Goal: Task Accomplishment & Management: Manage account settings

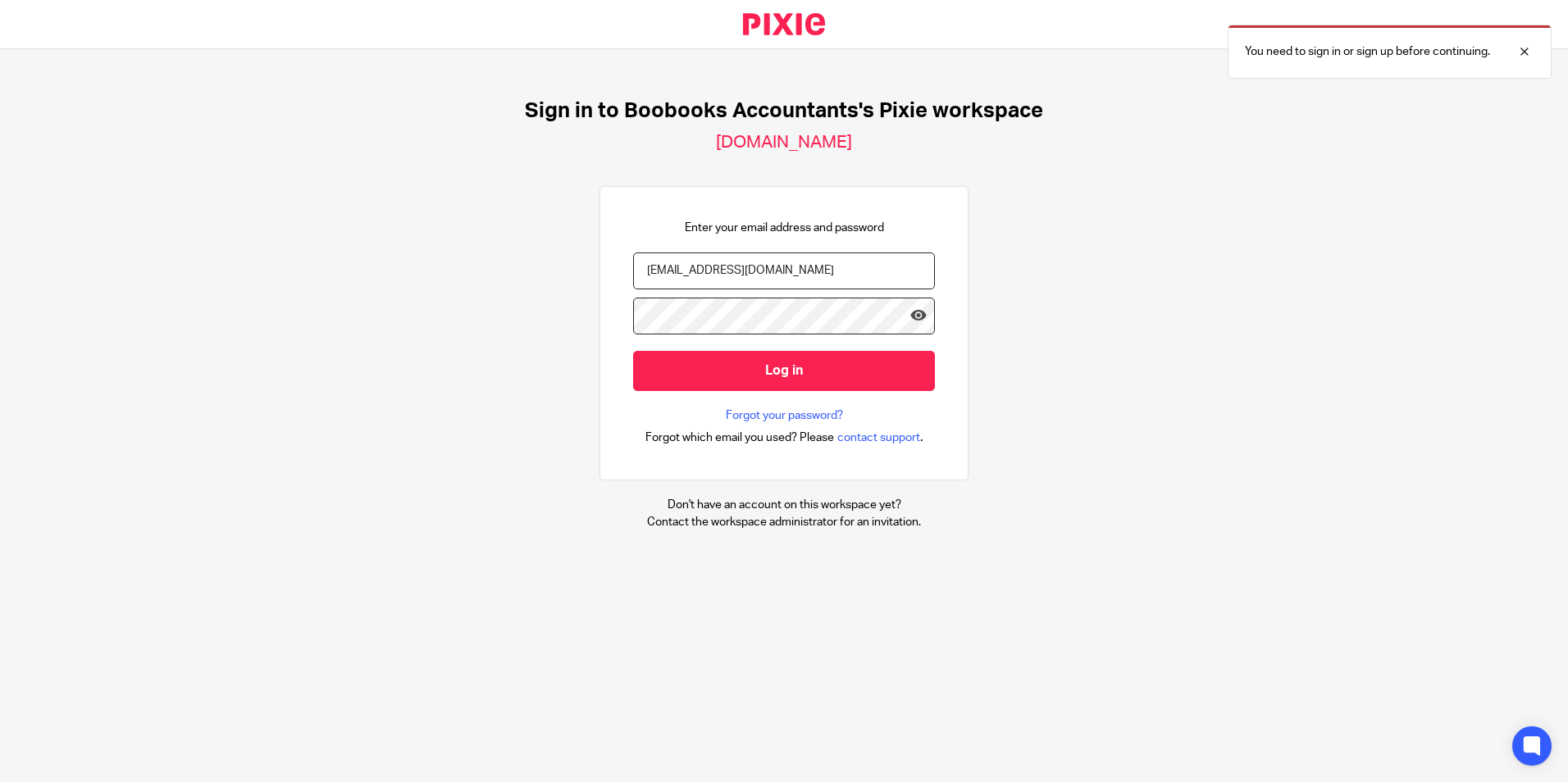
type input "Muqaddar@boobooks.com"
click at [346, 316] on div "Sign in to Boobooks Accountants's Pixie workspace boobooks-accountants.usepixie…" at bounding box center [784, 315] width 1568 height 531
click at [633, 351] on input "Log in" at bounding box center [784, 371] width 302 height 40
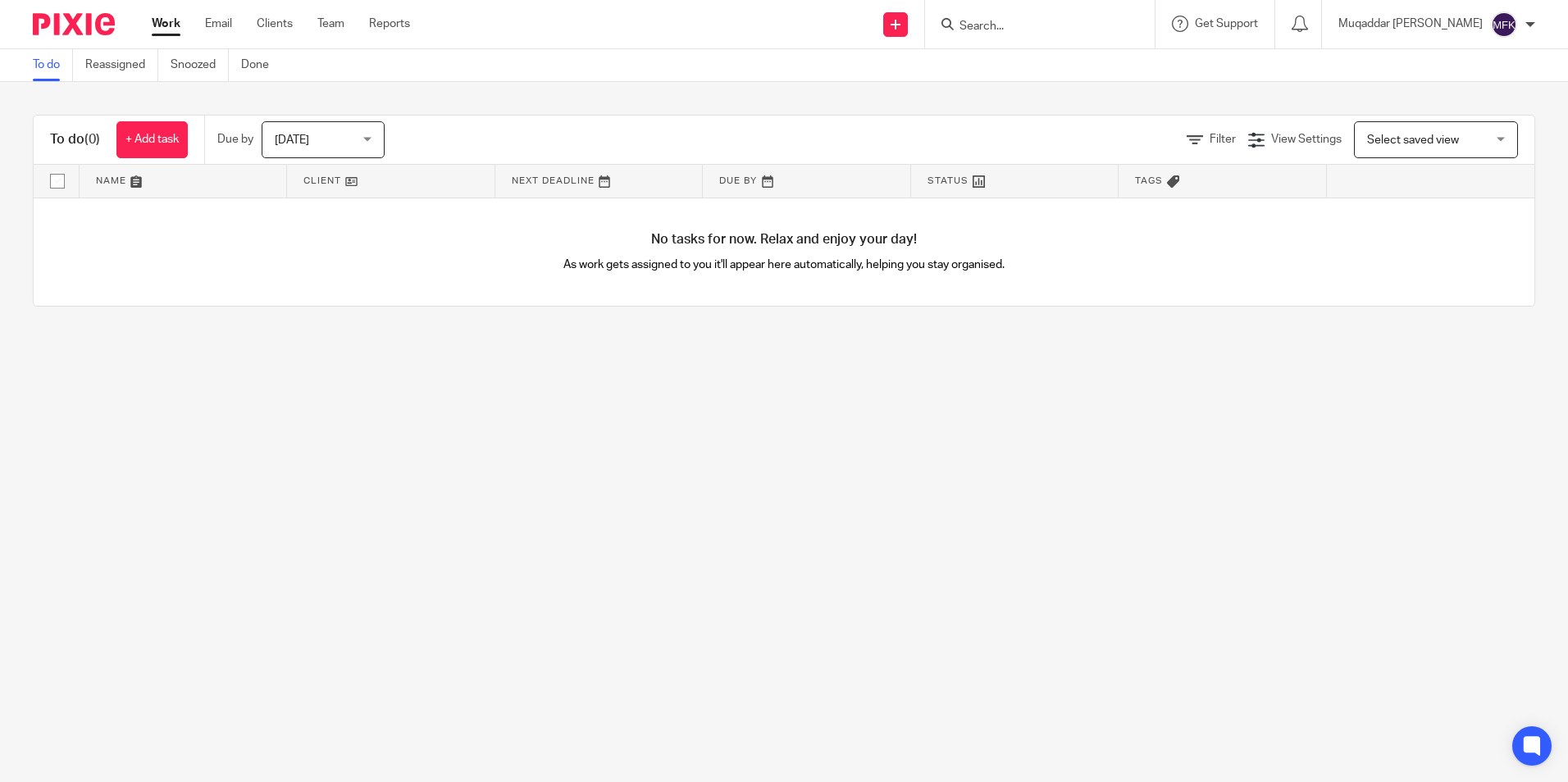
click at [102, 34] on img at bounding box center [74, 24] width 82 height 22
drag, startPoint x: 269, startPoint y: 302, endPoint x: 265, endPoint y: 207, distance: 95.1
click at [271, 302] on div "No tasks for now. Relax and enjoy your day! As work gets assigned to you it'll …" at bounding box center [784, 252] width 1500 height 108
click at [122, 73] on link "Reassigned" at bounding box center [121, 65] width 73 height 32
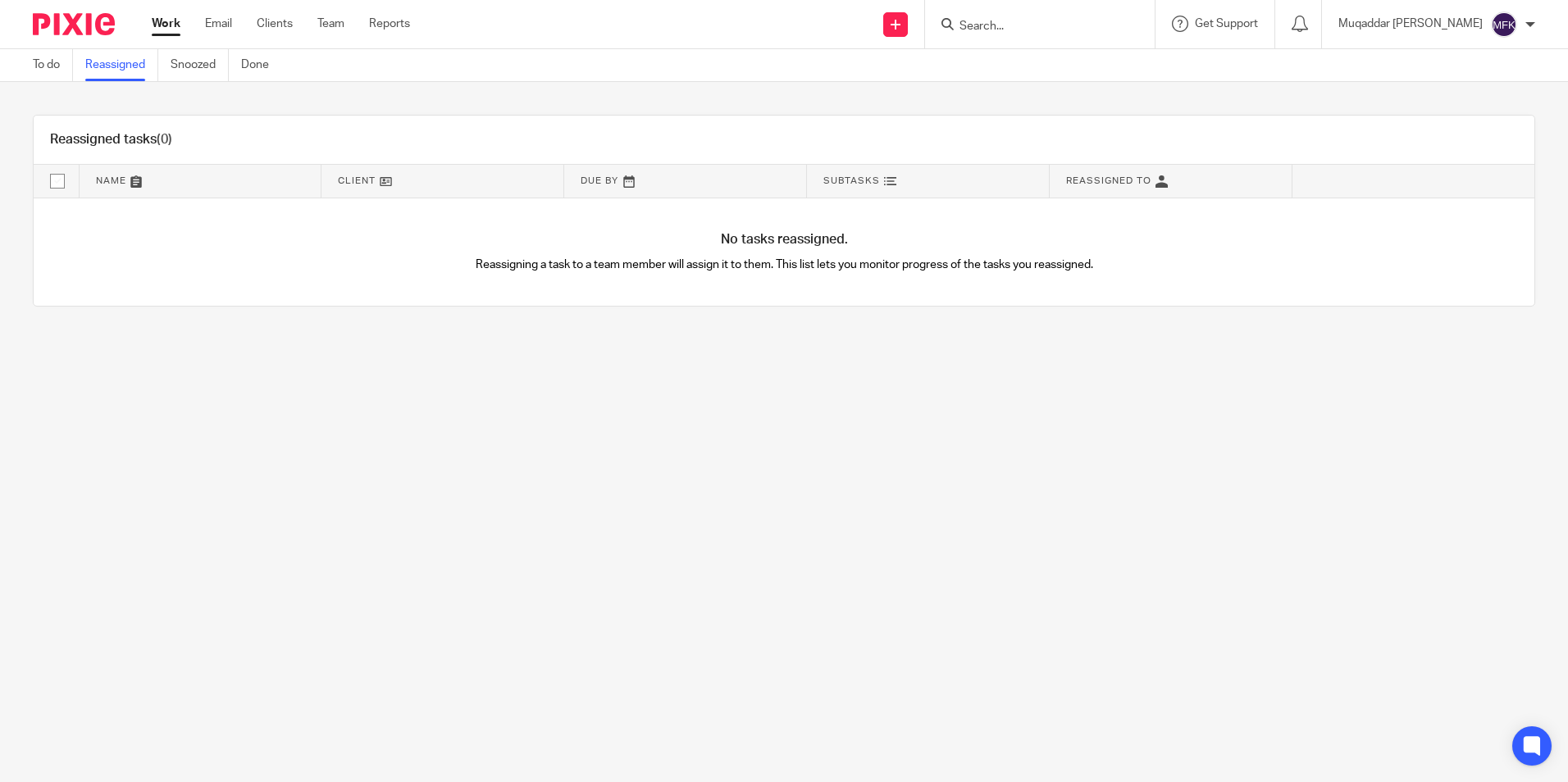
click at [1485, 20] on div "Muqaddar [PERSON_NAME]" at bounding box center [1436, 25] width 197 height 26
click at [1471, 64] on span "My profile" at bounding box center [1466, 66] width 51 height 12
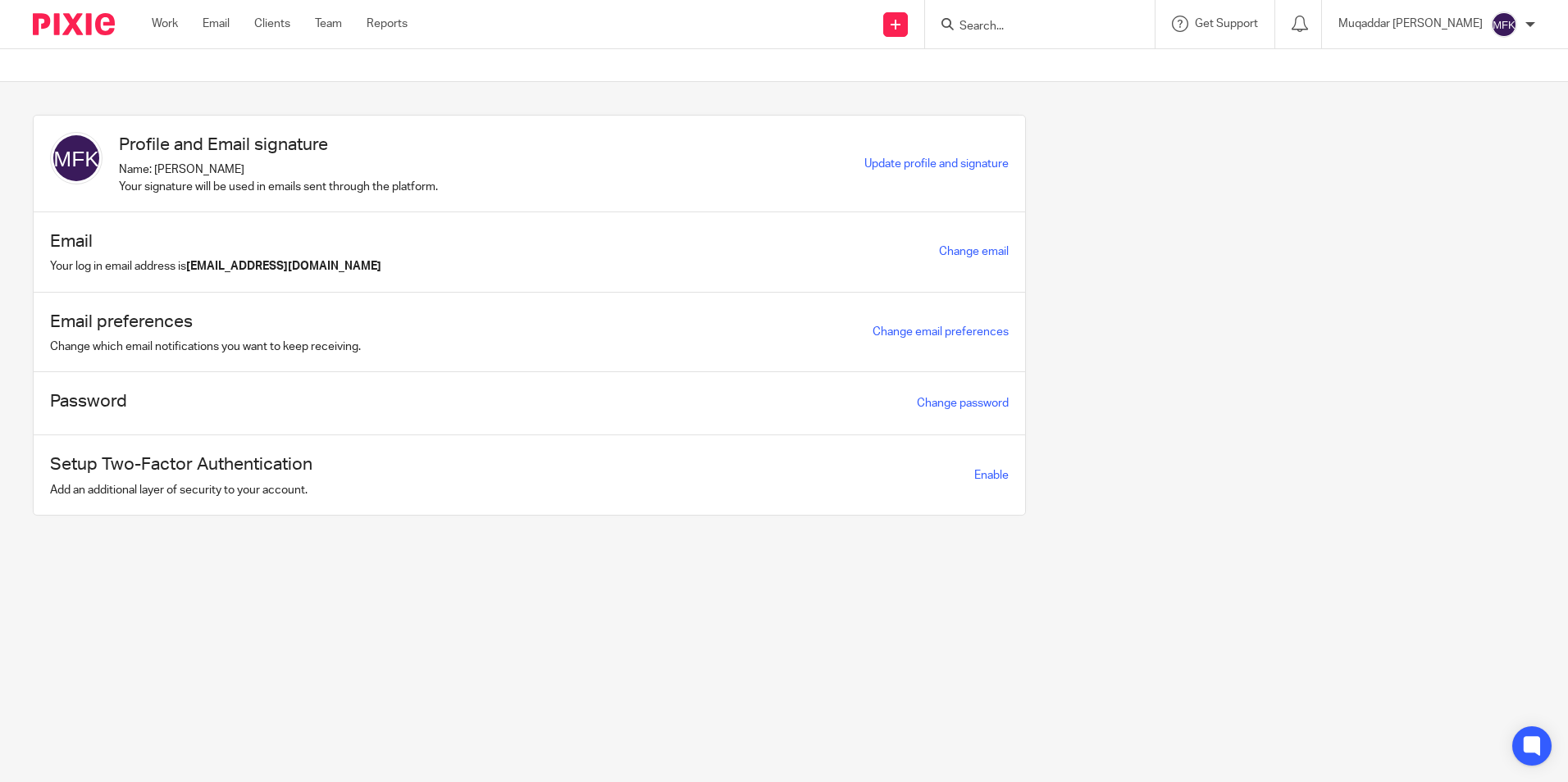
click at [338, 192] on p "Name: Muqaddar Fatima Kubra Your signature will be used in emails sent through …" at bounding box center [278, 178] width 319 height 34
click at [83, 19] on img at bounding box center [74, 24] width 82 height 22
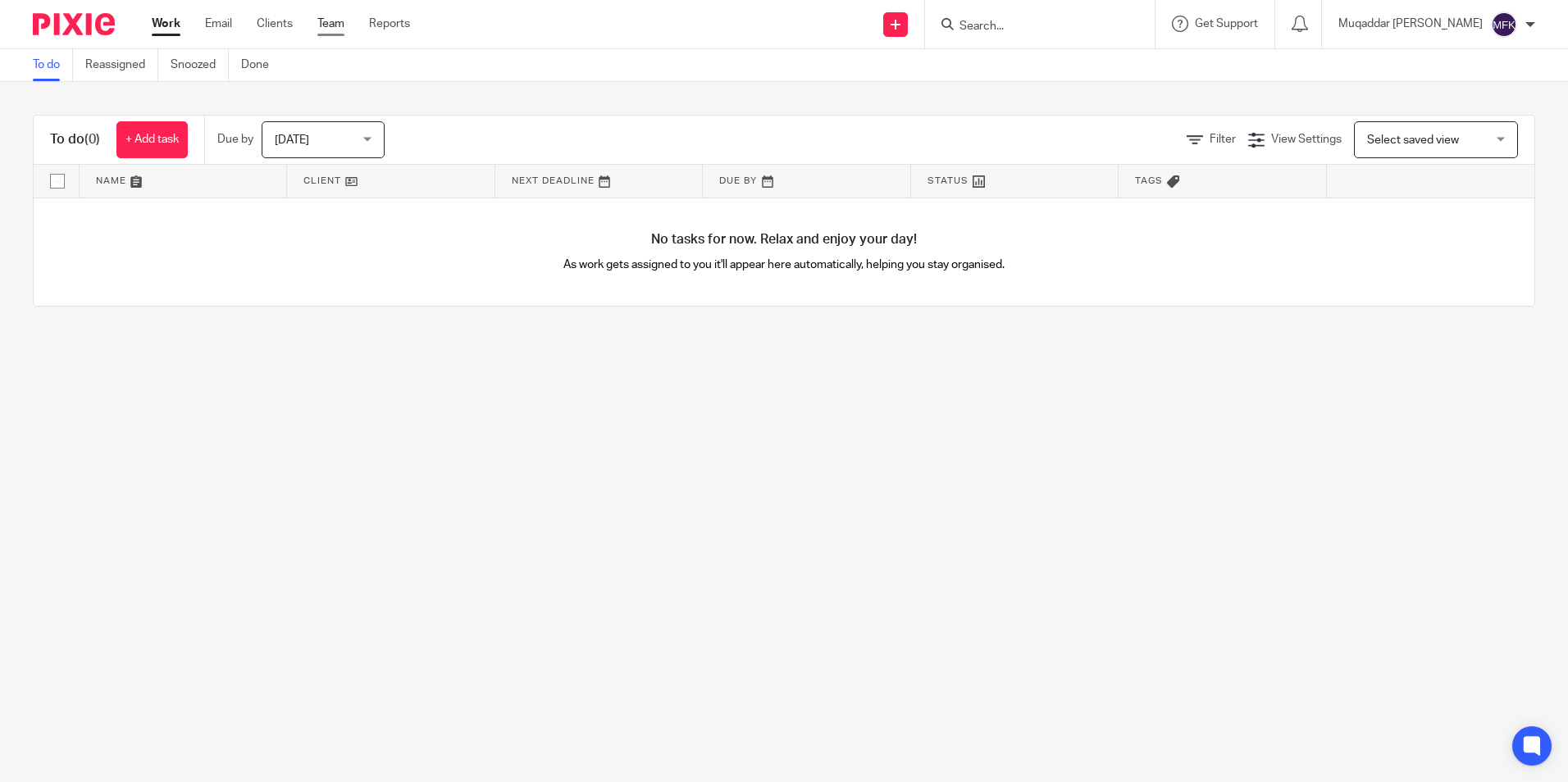
click at [336, 16] on link "Team" at bounding box center [330, 24] width 27 height 16
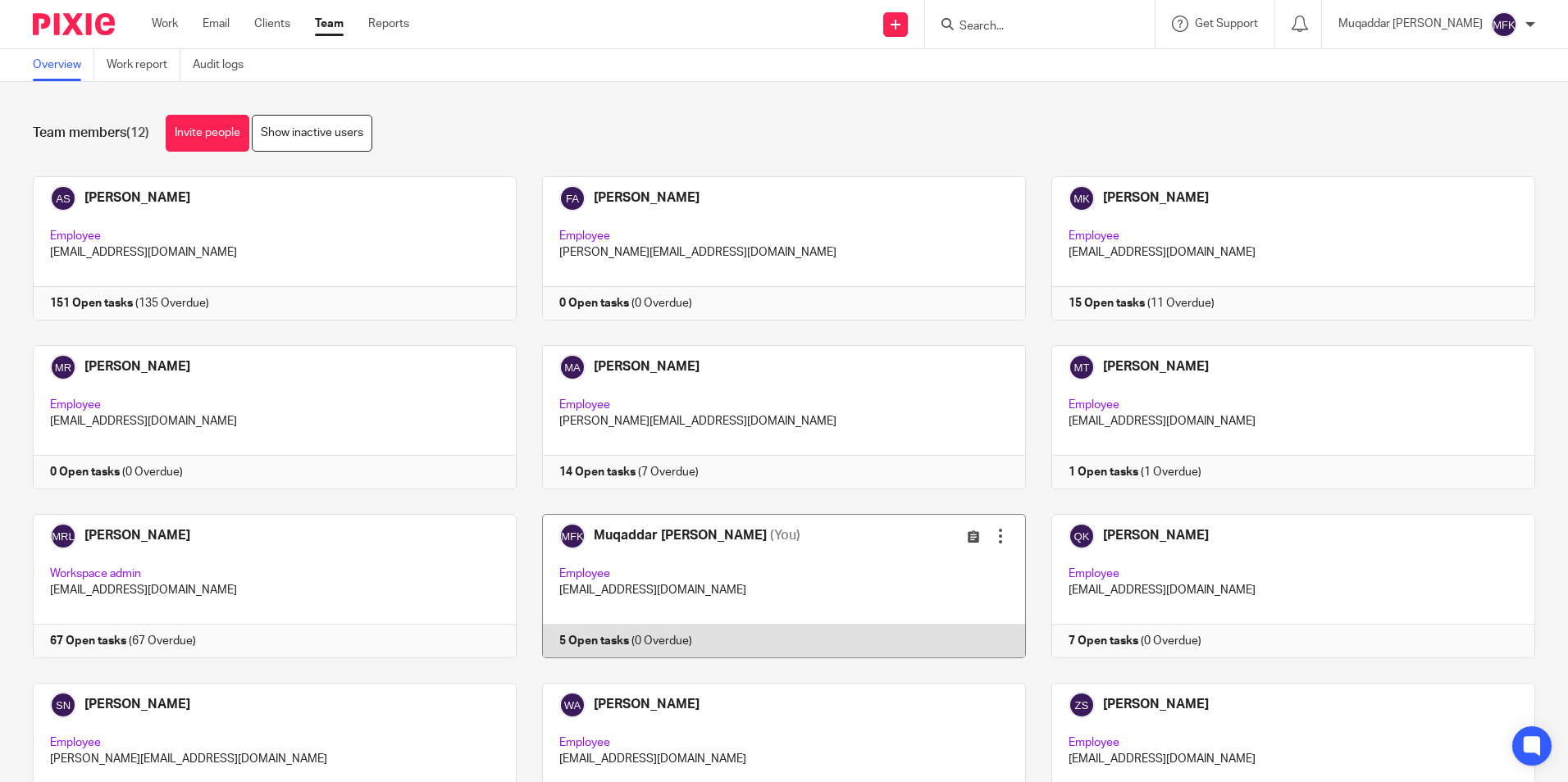
click at [672, 560] on link at bounding box center [771, 586] width 509 height 144
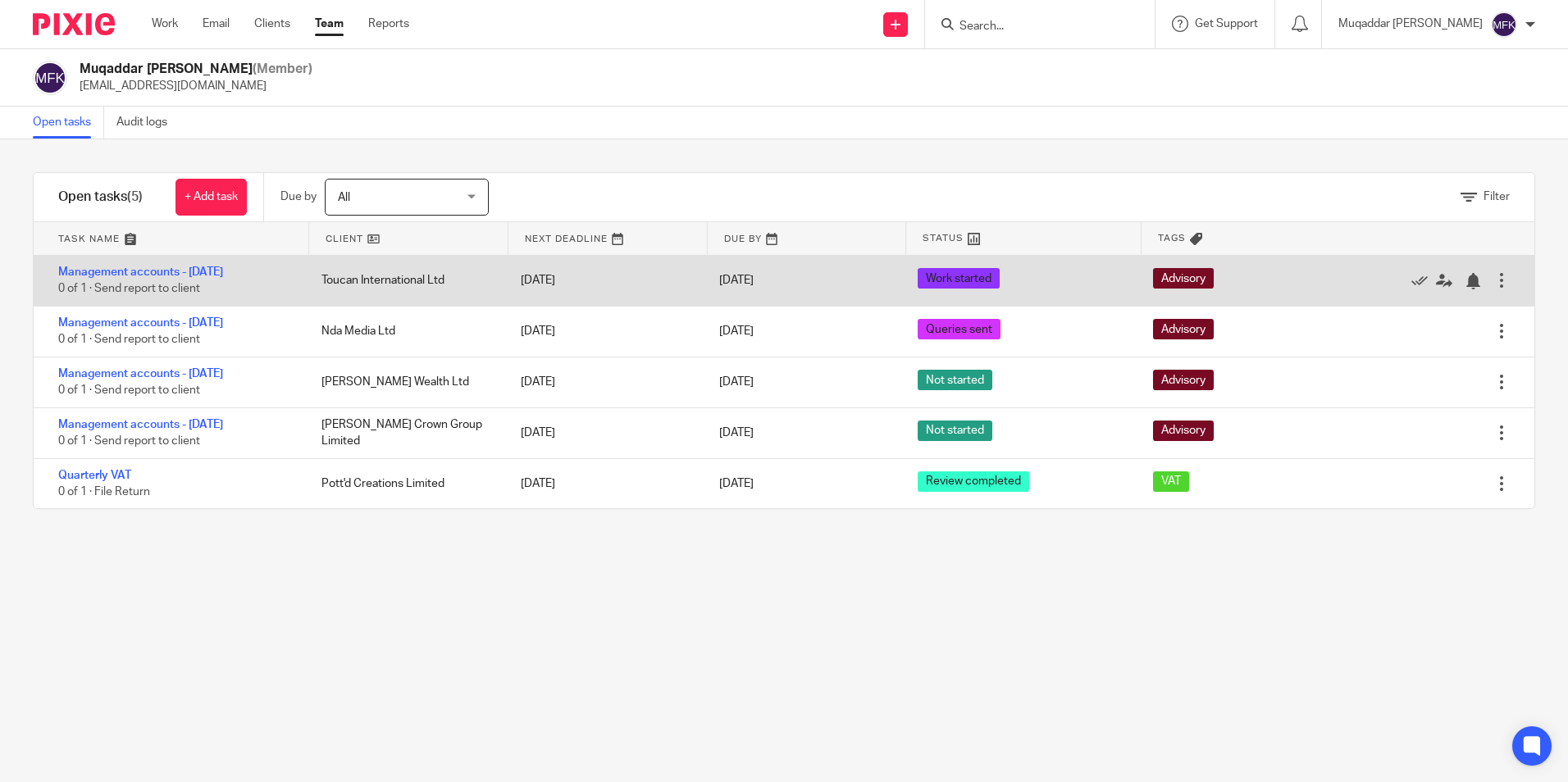
click at [1493, 284] on div at bounding box center [1501, 280] width 16 height 16
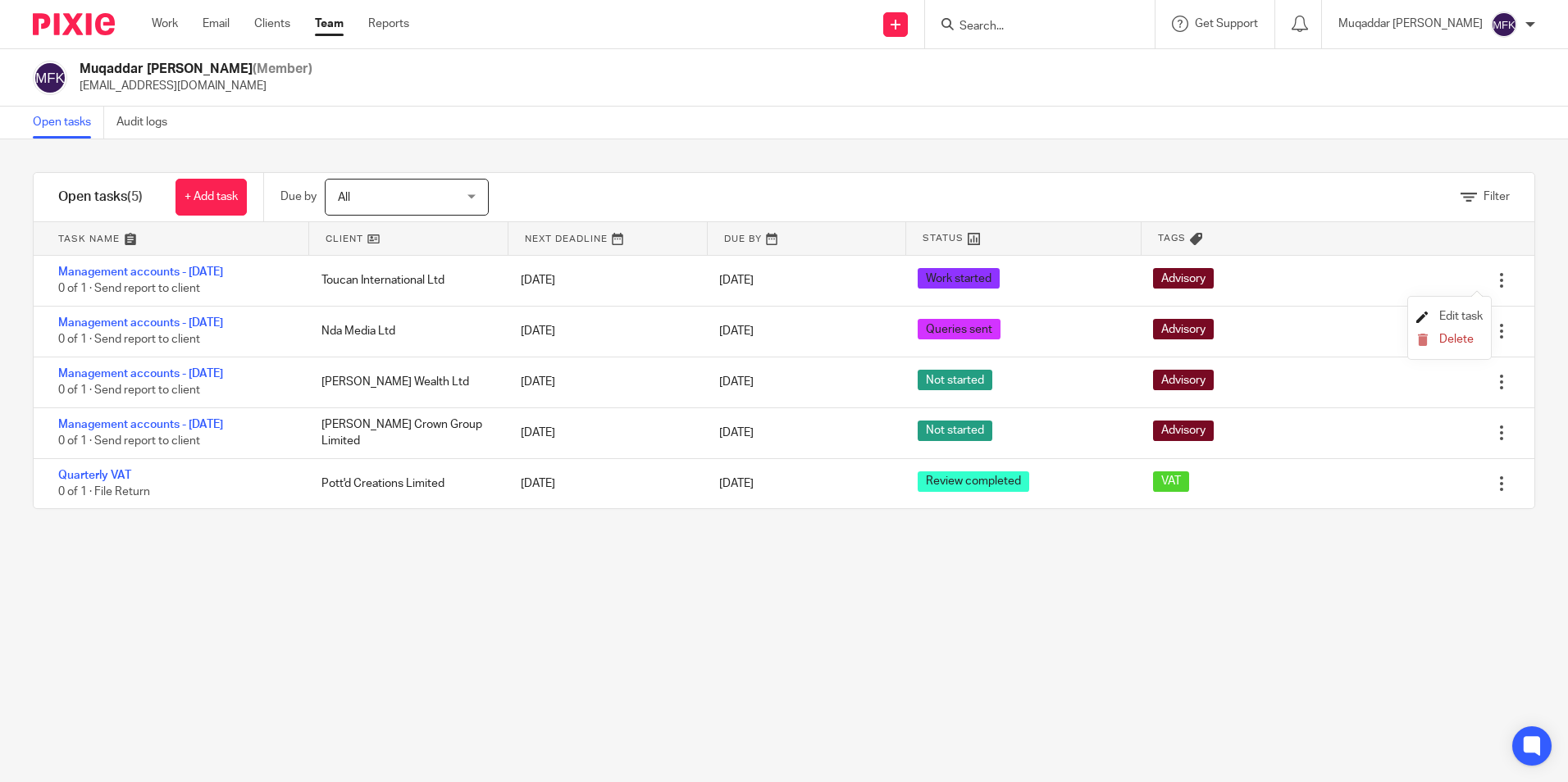
click at [1439, 320] on span "Edit task" at bounding box center [1461, 316] width 44 height 12
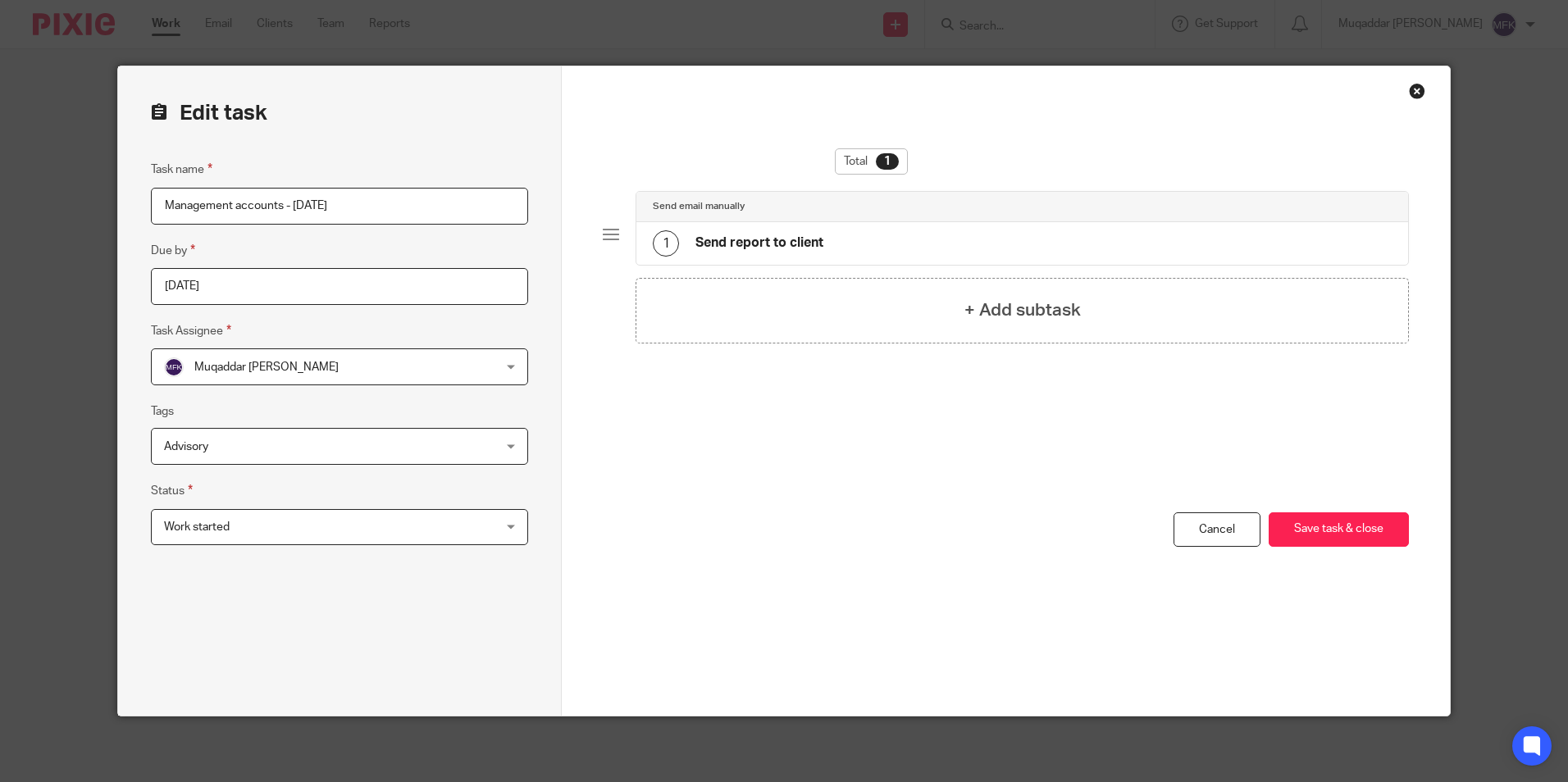
click at [505, 524] on div "Work started Work started" at bounding box center [339, 527] width 377 height 37
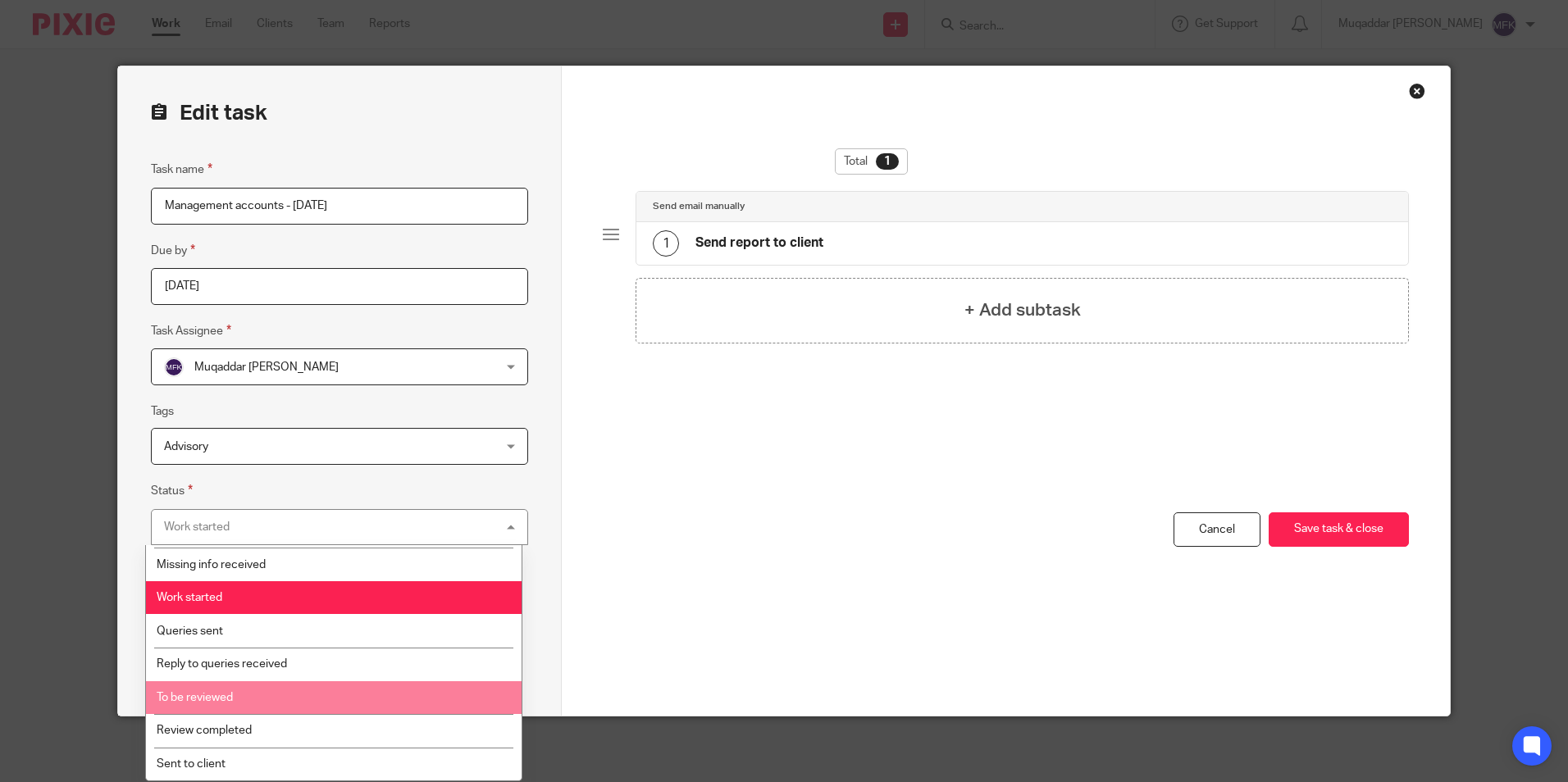
scroll to position [246, 0]
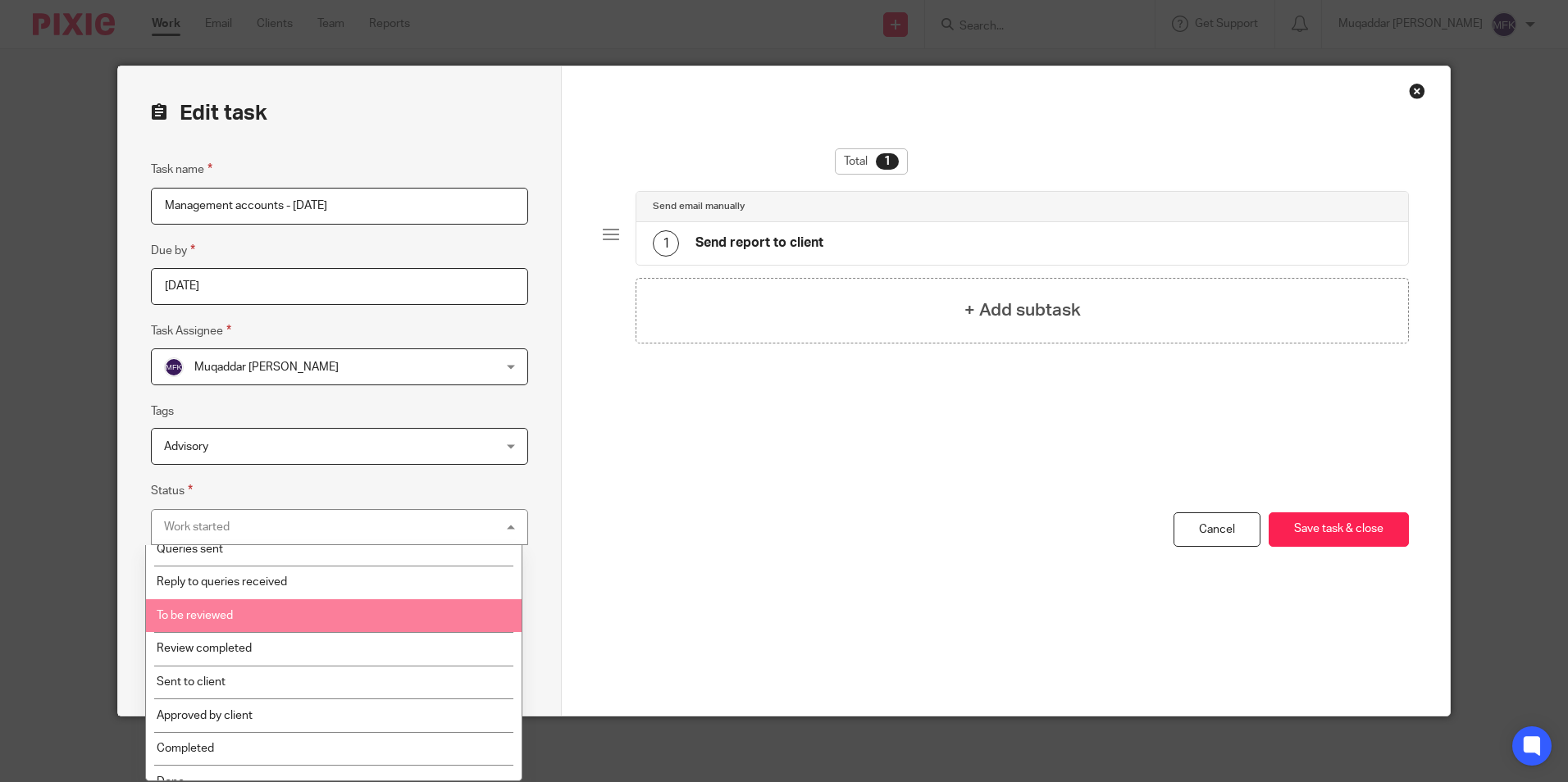
click at [397, 612] on li "To be reviewed" at bounding box center [334, 616] width 376 height 34
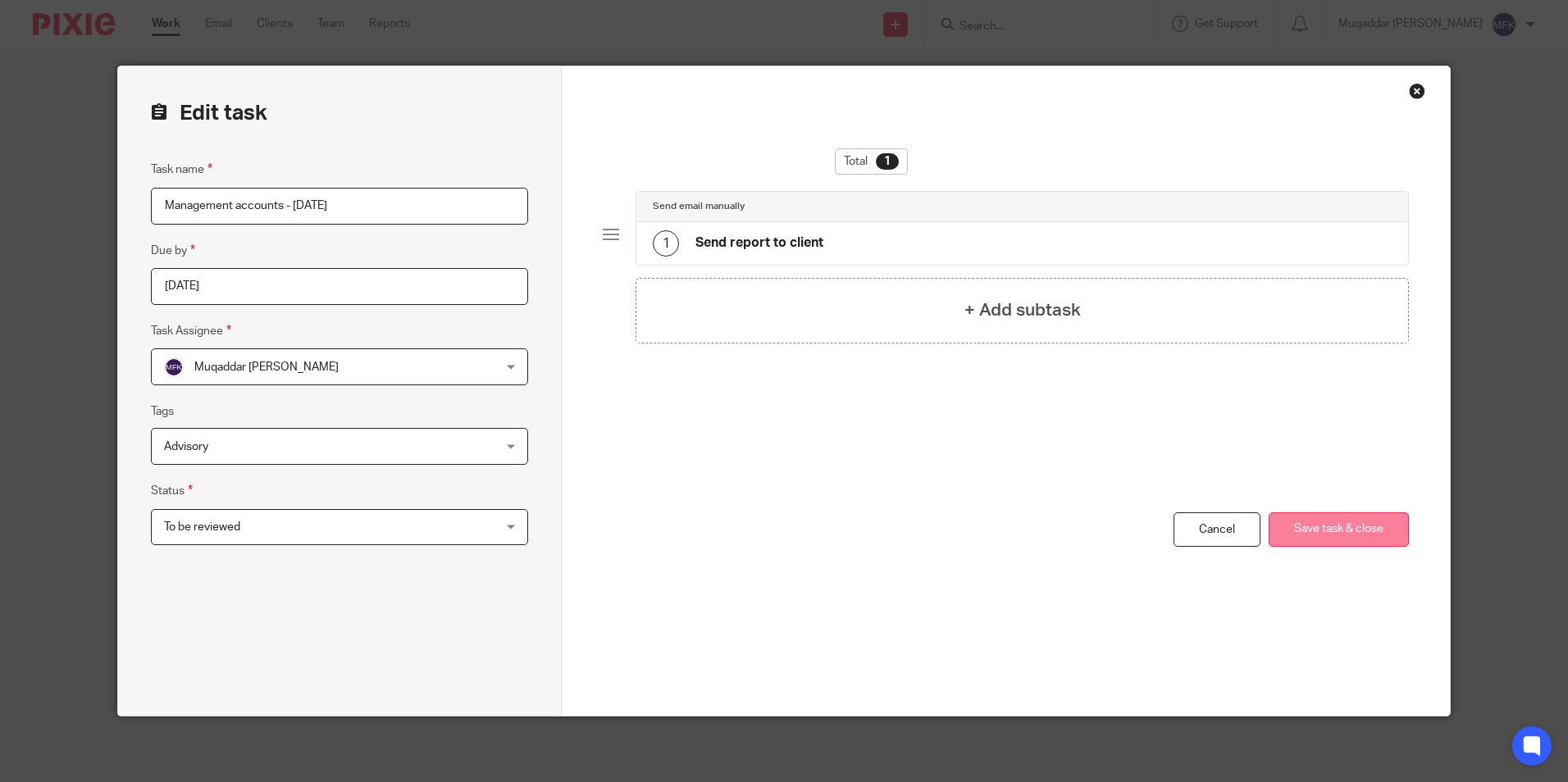
click at [1344, 536] on button "Save task & close" at bounding box center [1339, 530] width 140 height 35
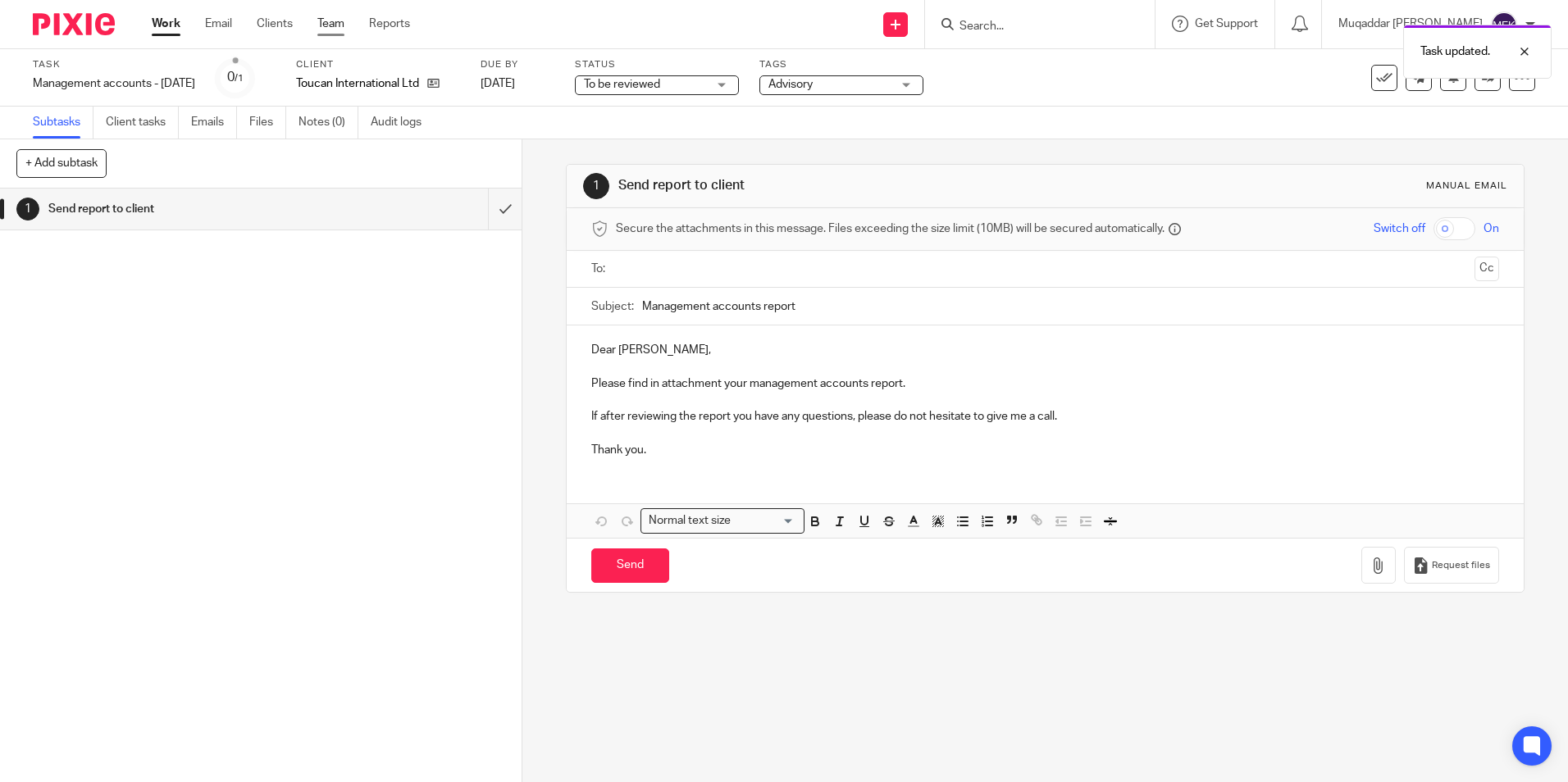
click at [332, 16] on link "Team" at bounding box center [330, 24] width 27 height 16
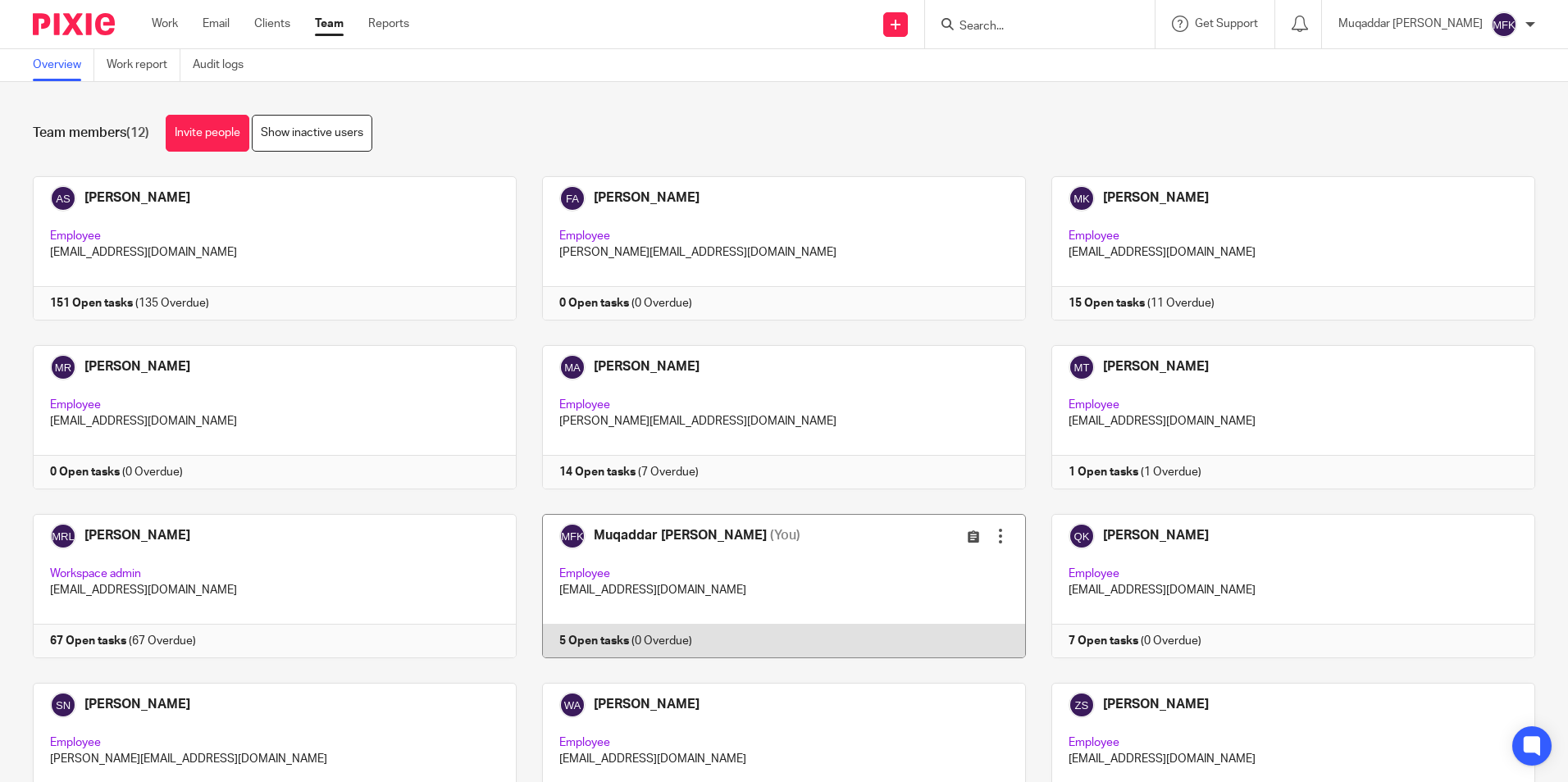
click at [709, 552] on link at bounding box center [771, 586] width 509 height 144
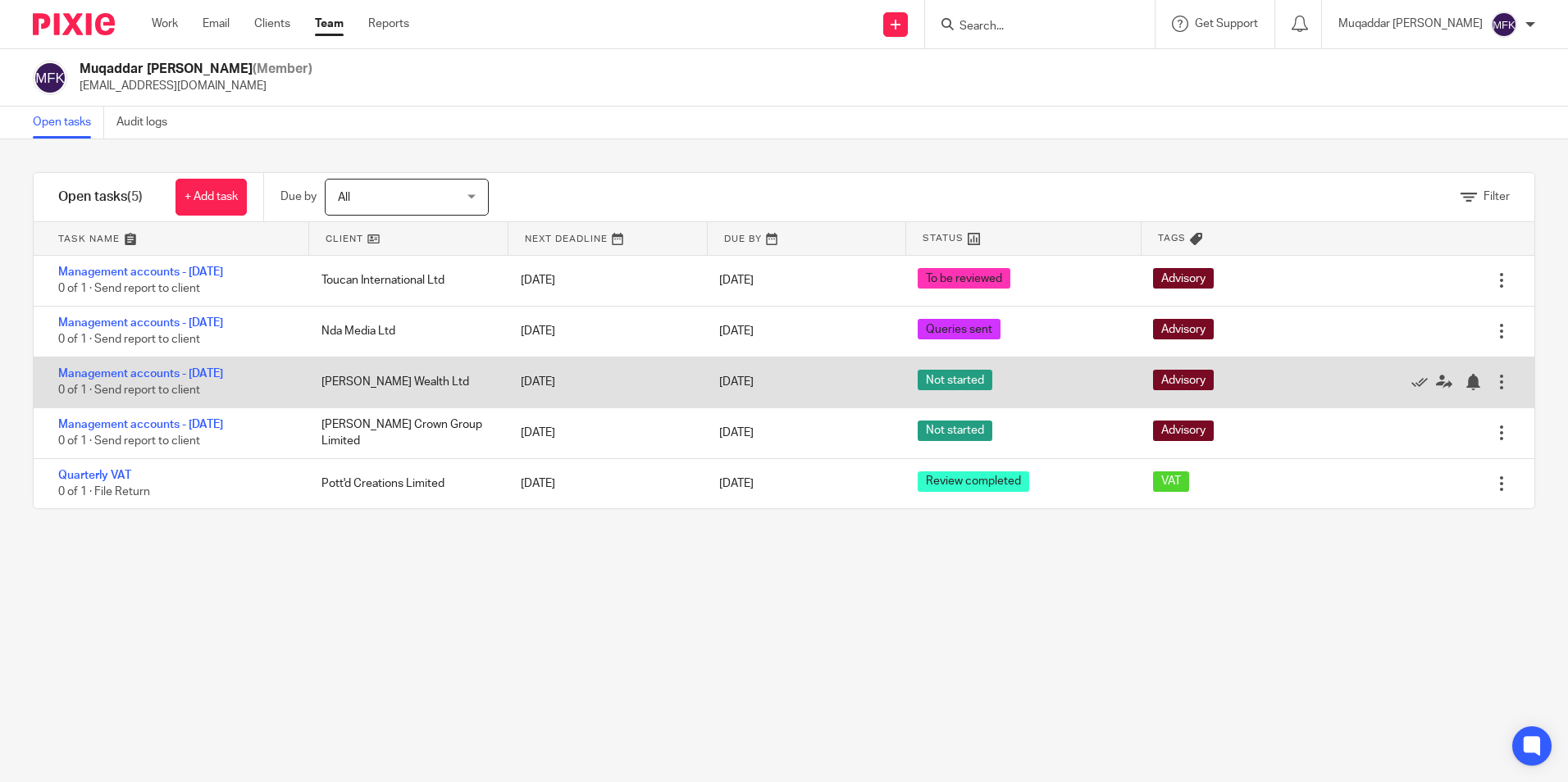
click at [1493, 384] on div at bounding box center [1501, 382] width 16 height 16
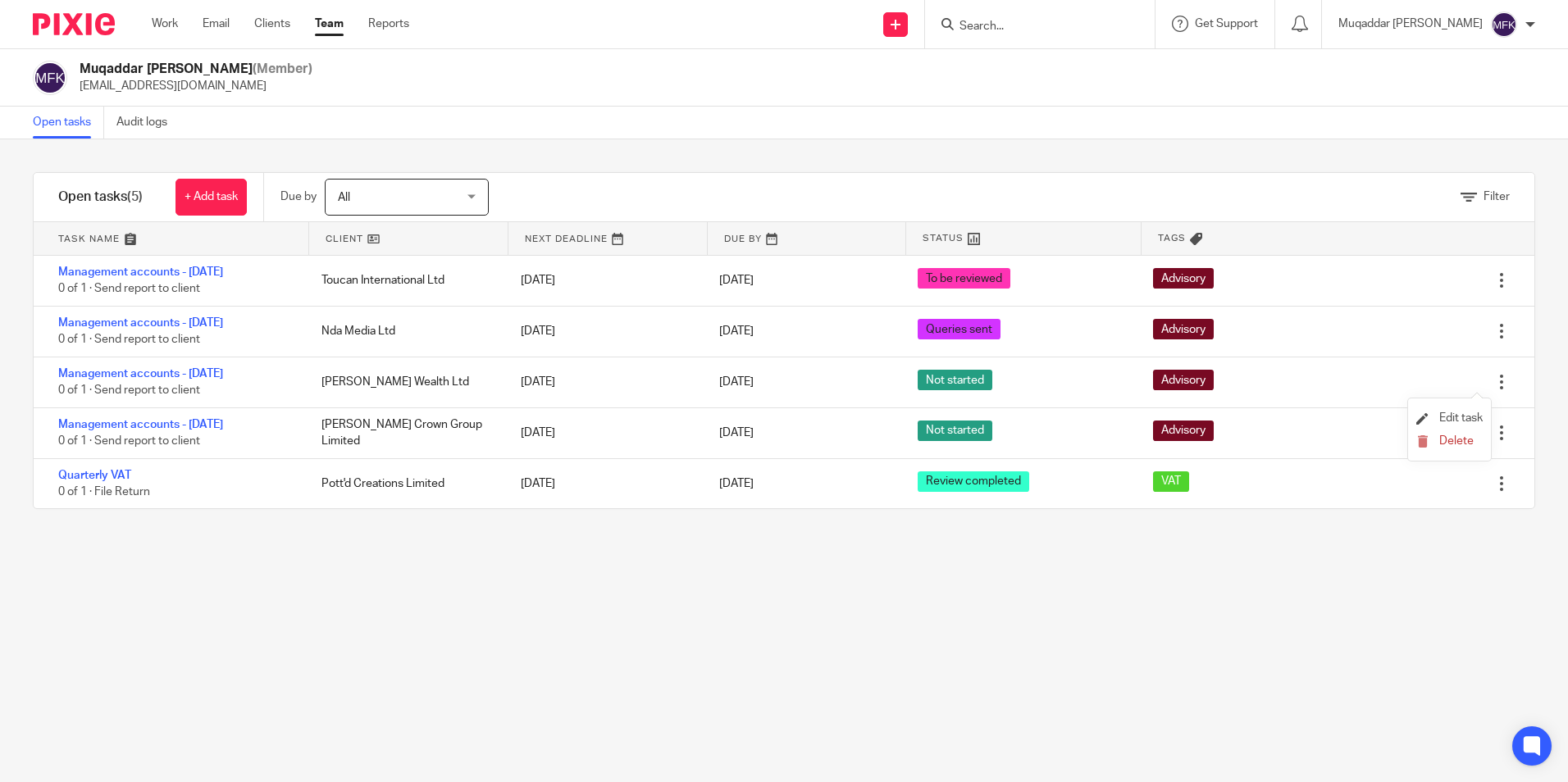
click at [1453, 410] on li "Edit task" at bounding box center [1449, 419] width 67 height 25
click at [1450, 414] on span "Edit task" at bounding box center [1461, 419] width 44 height 12
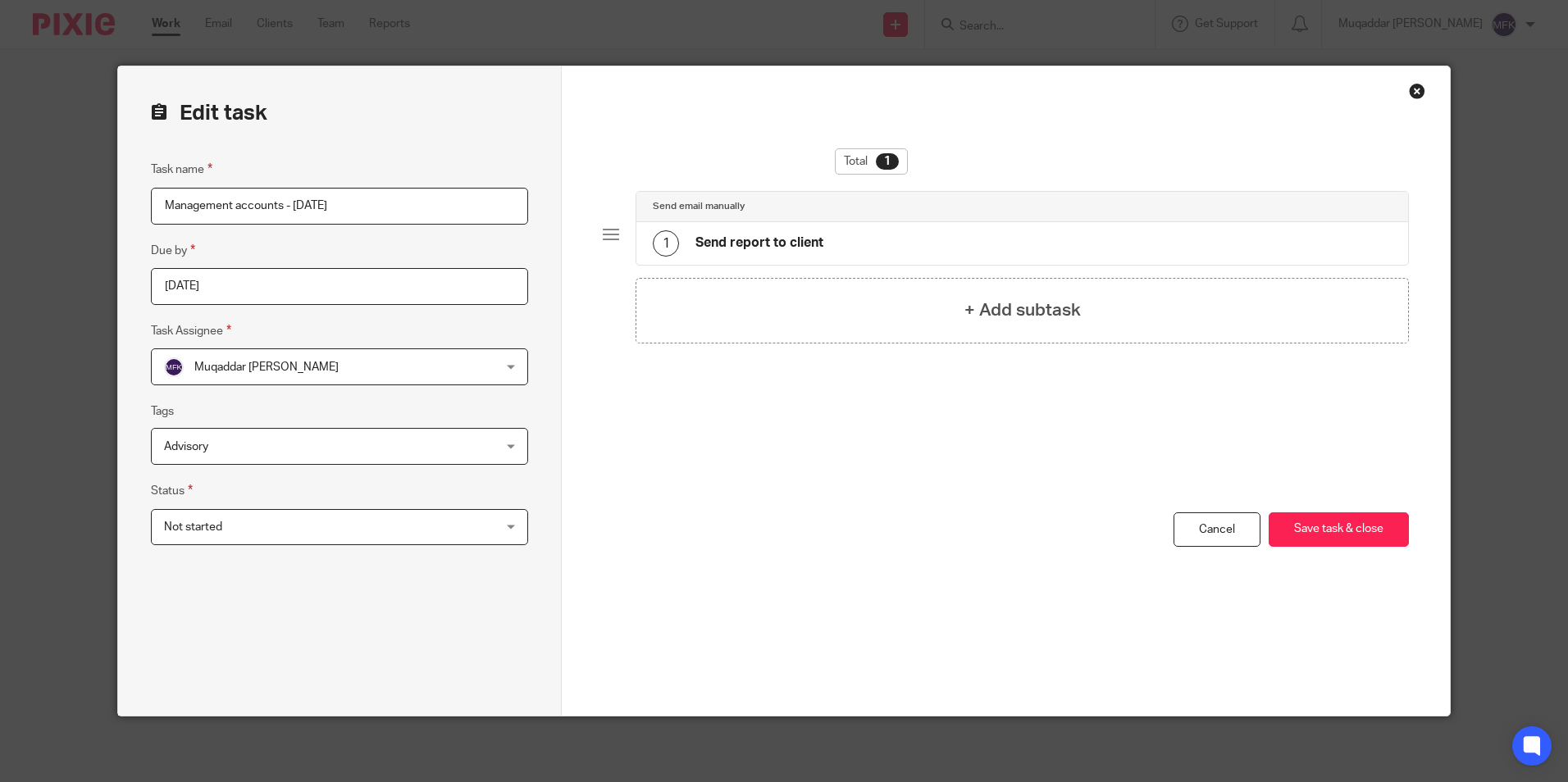
click at [484, 531] on div "Not started Not started" at bounding box center [339, 527] width 377 height 37
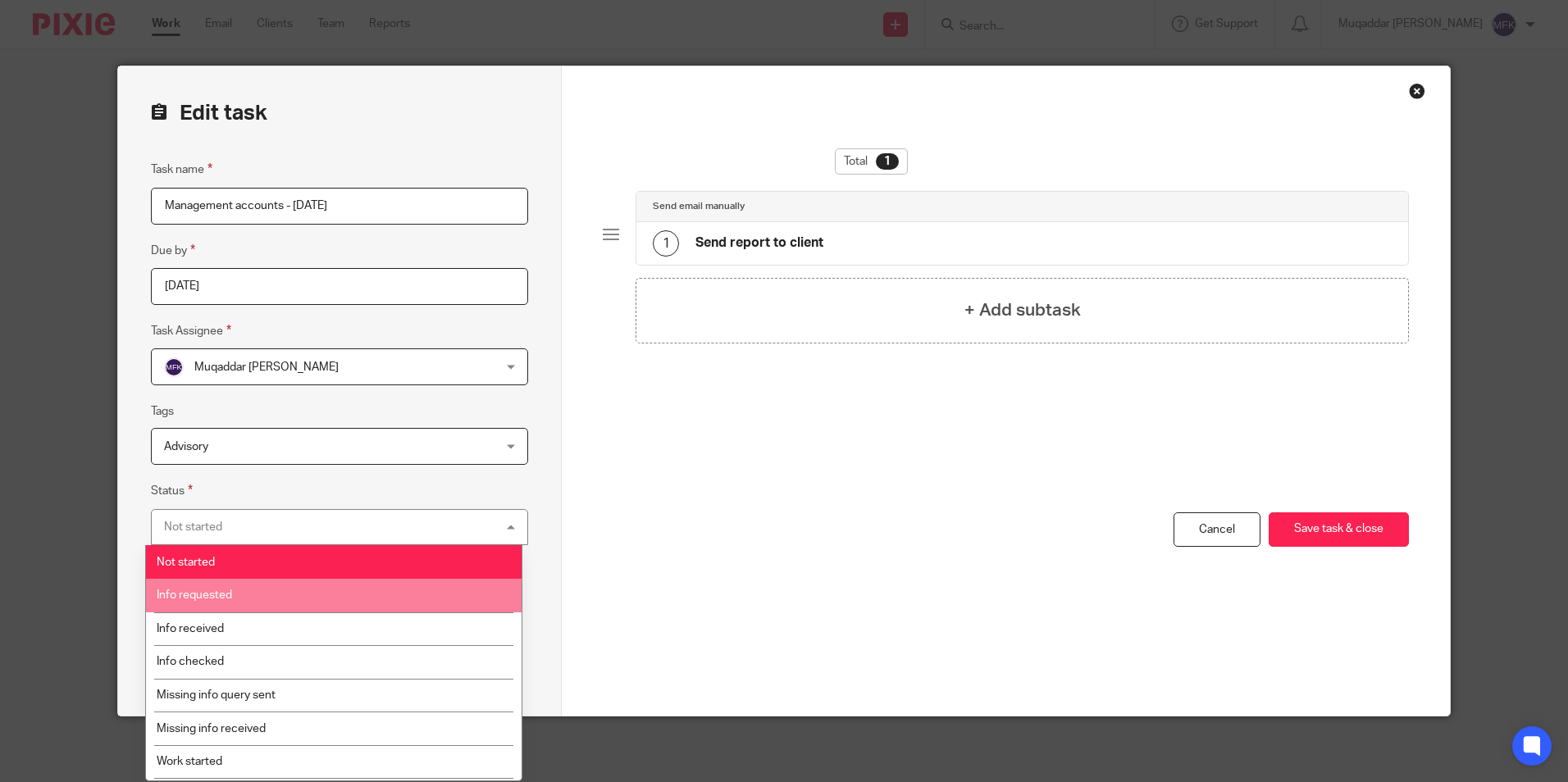
scroll to position [82, 0]
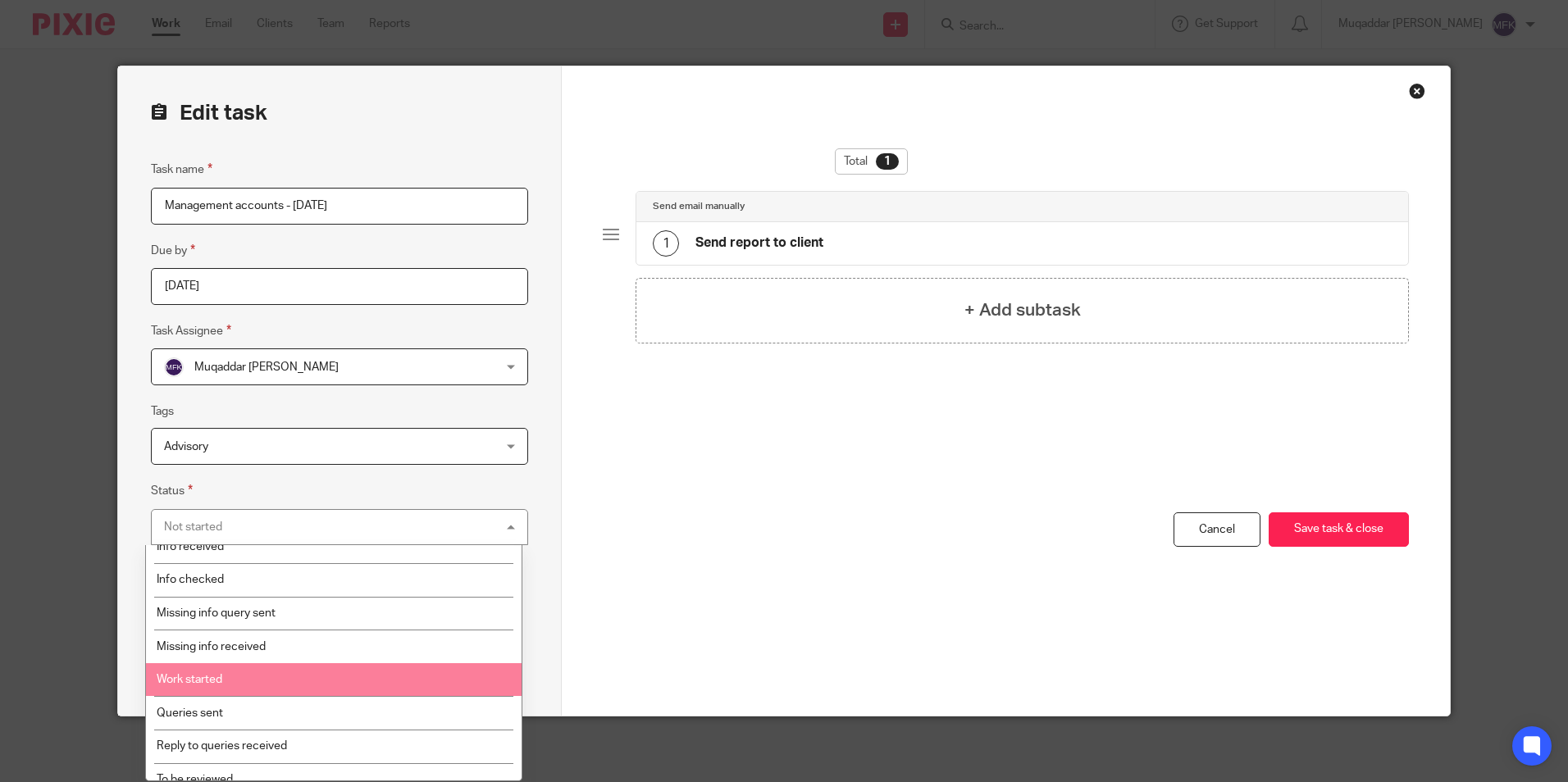
click at [226, 681] on li "Work started" at bounding box center [334, 680] width 376 height 34
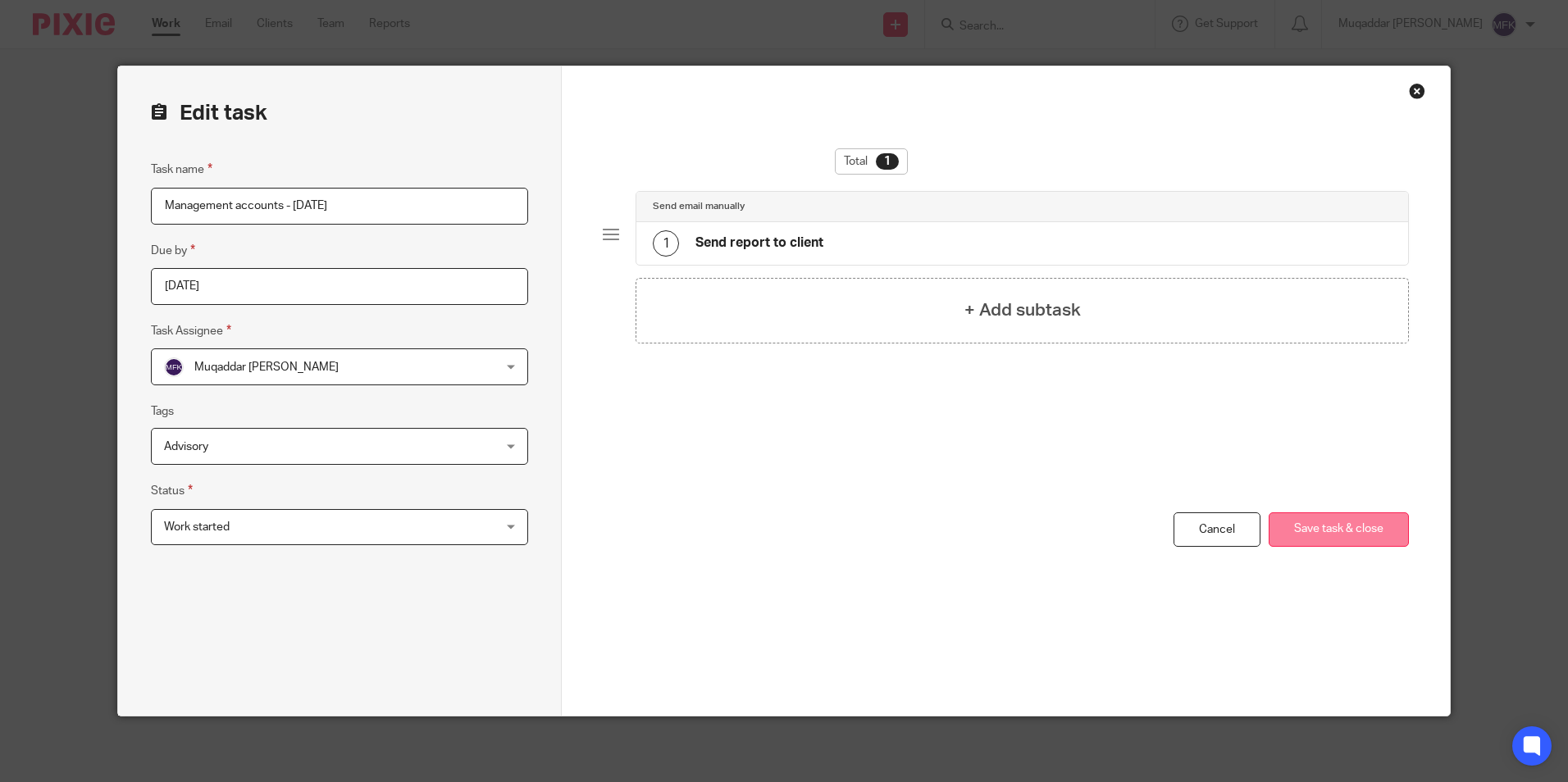
click at [1331, 535] on button "Save task & close" at bounding box center [1339, 530] width 140 height 35
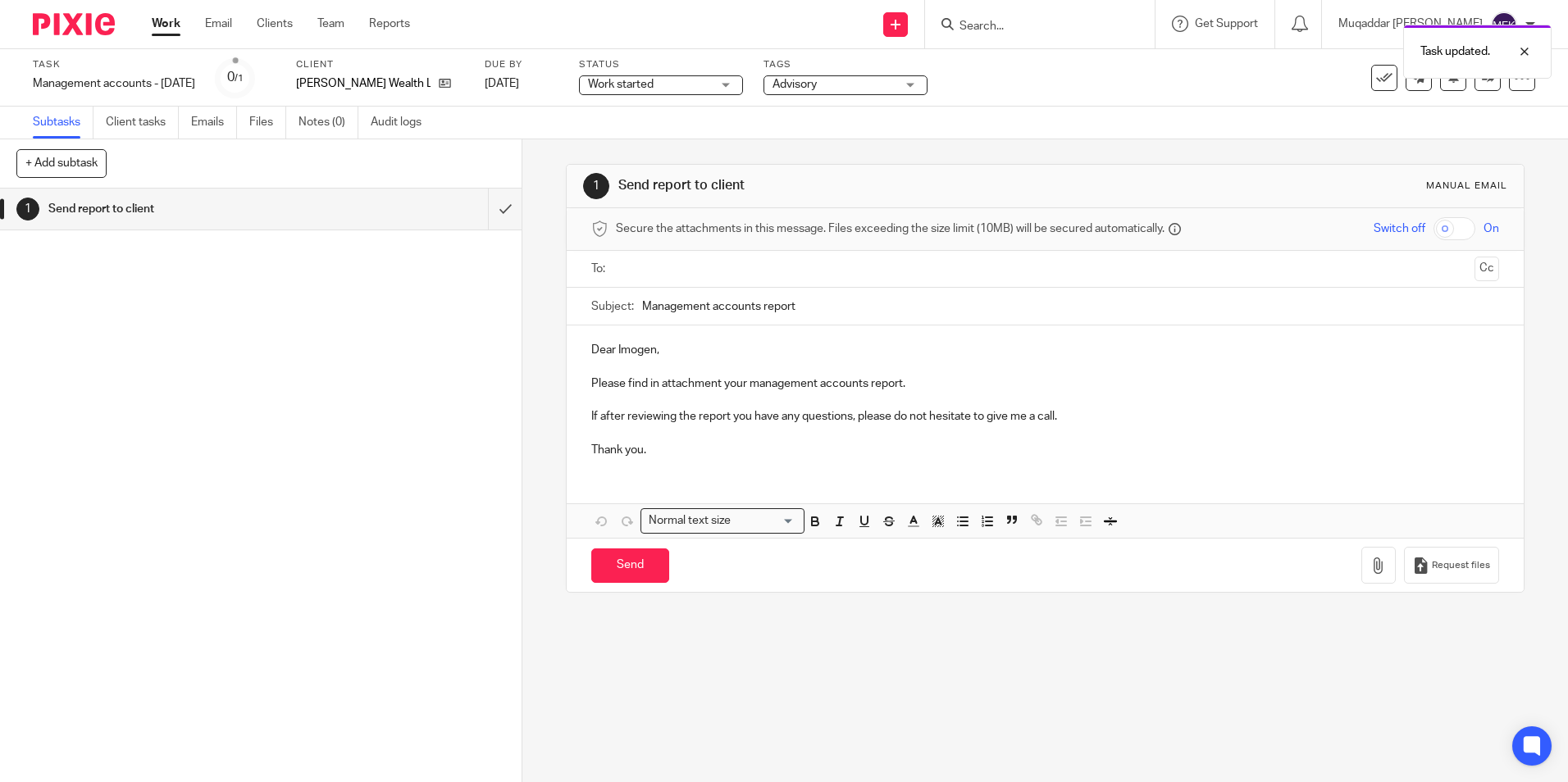
click at [361, 22] on ul "Work Email Clients Team Reports" at bounding box center [293, 24] width 283 height 16
click at [325, 27] on link "Team" at bounding box center [330, 24] width 27 height 16
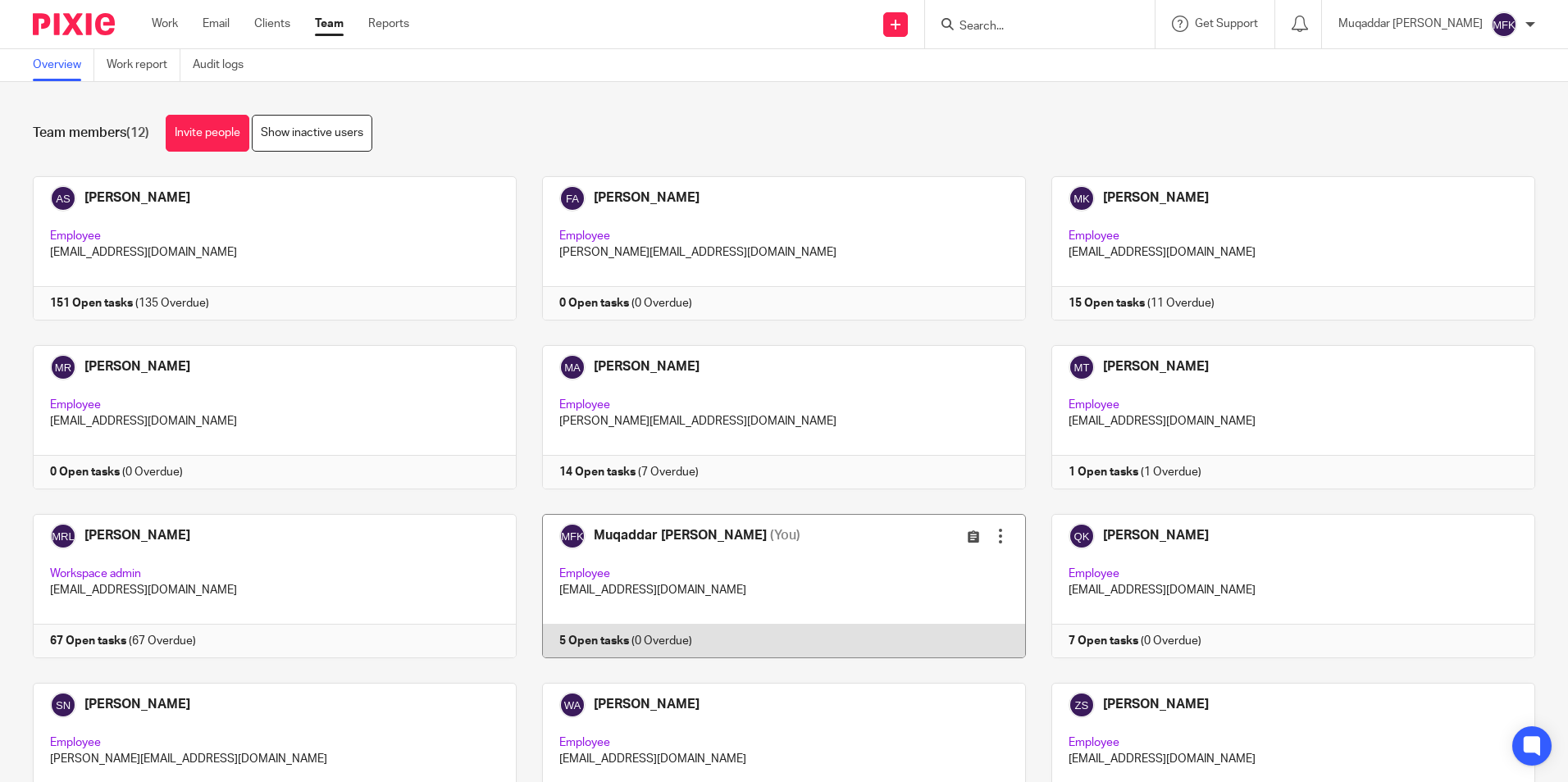
click at [745, 537] on link at bounding box center [771, 586] width 509 height 144
